Goal: Task Accomplishment & Management: Manage account settings

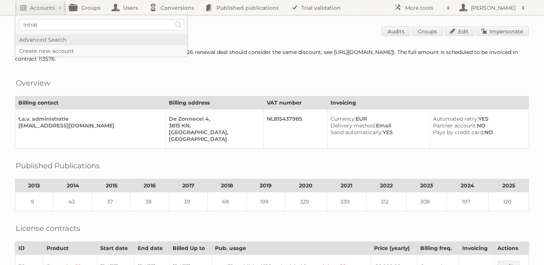
type input"] "Intratuin"
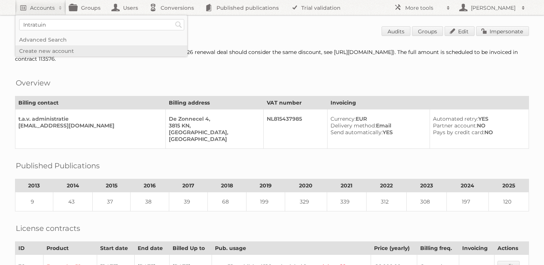
click at [173, 19] on input "Search" at bounding box center [178, 24] width 11 height 11
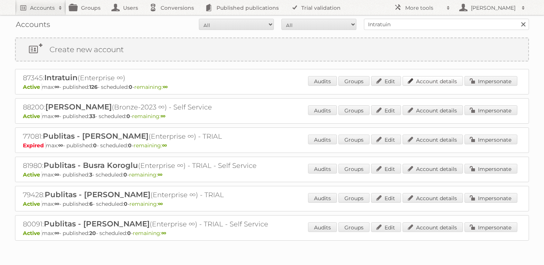
click at [426, 82] on link "Account details" at bounding box center [433, 81] width 60 height 10
